Goal: Navigation & Orientation: Find specific page/section

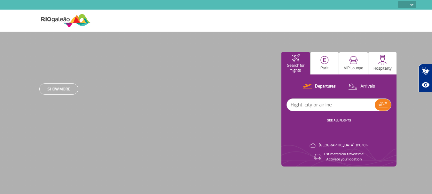
select select
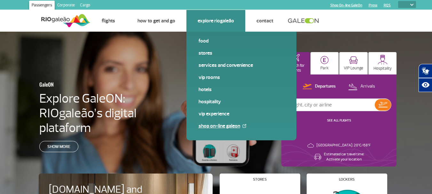
click at [214, 126] on link "Shop On-line GaleOn" at bounding box center [242, 126] width 86 height 7
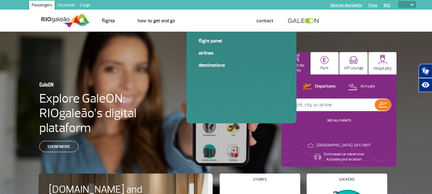
click at [145, 78] on h3 "GaleON" at bounding box center [92, 84] width 107 height 13
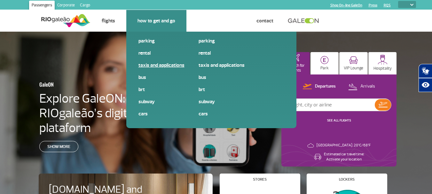
click at [155, 66] on link "Taxis and applications" at bounding box center [182, 65] width 86 height 7
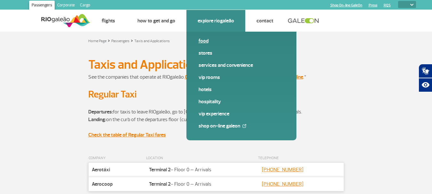
click at [206, 42] on link "Food" at bounding box center [242, 40] width 86 height 7
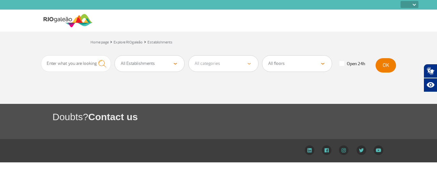
select select
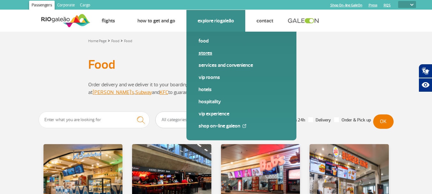
click at [206, 54] on link "Stores" at bounding box center [242, 53] width 86 height 7
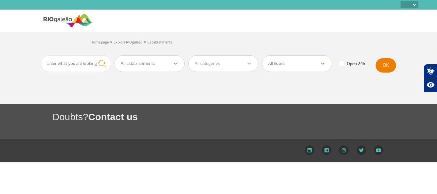
select select
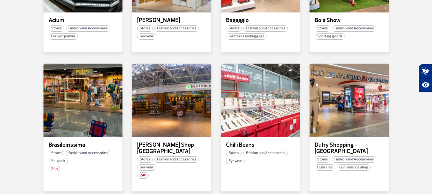
scroll to position [198, 0]
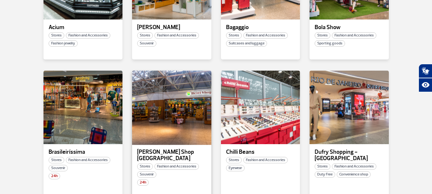
click at [148, 116] on div at bounding box center [172, 107] width 81 height 75
